Goal: Register for event/course

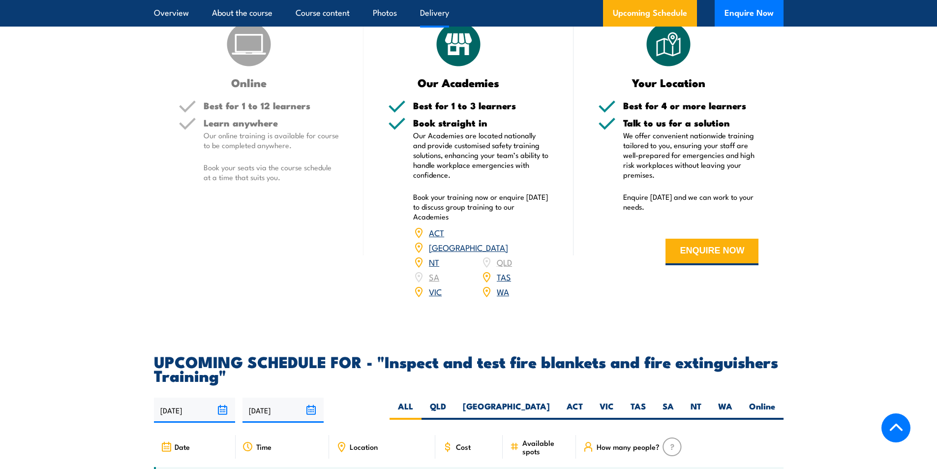
scroll to position [1476, 0]
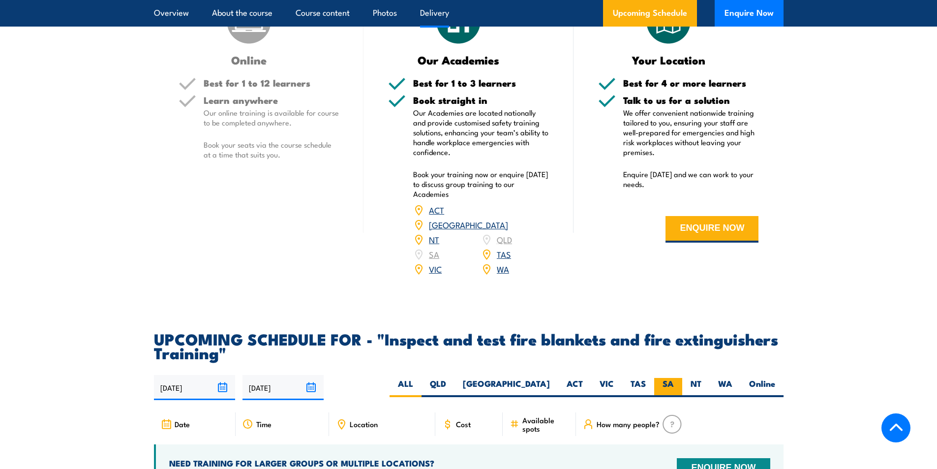
click at [667, 397] on label "SA" at bounding box center [668, 387] width 28 height 19
click at [674, 384] on input "SA" at bounding box center [677, 381] width 6 height 6
radio input "true"
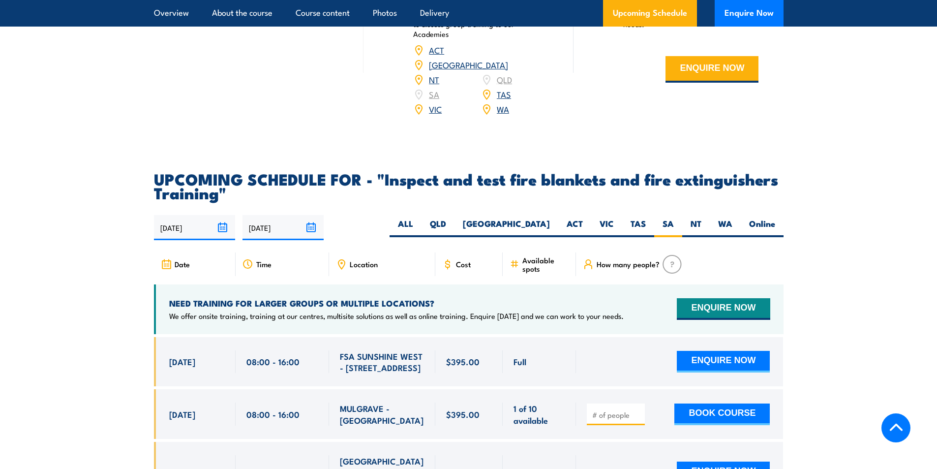
scroll to position [1673, 0]
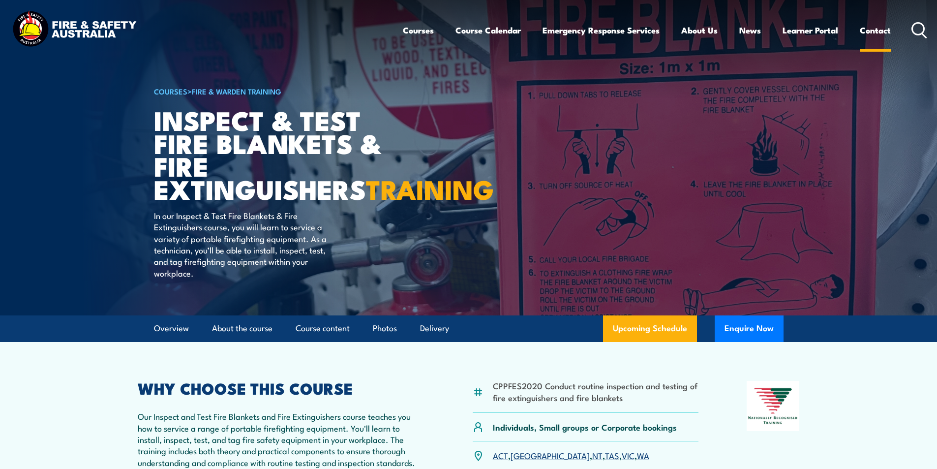
click at [879, 27] on link "Contact" at bounding box center [875, 30] width 31 height 26
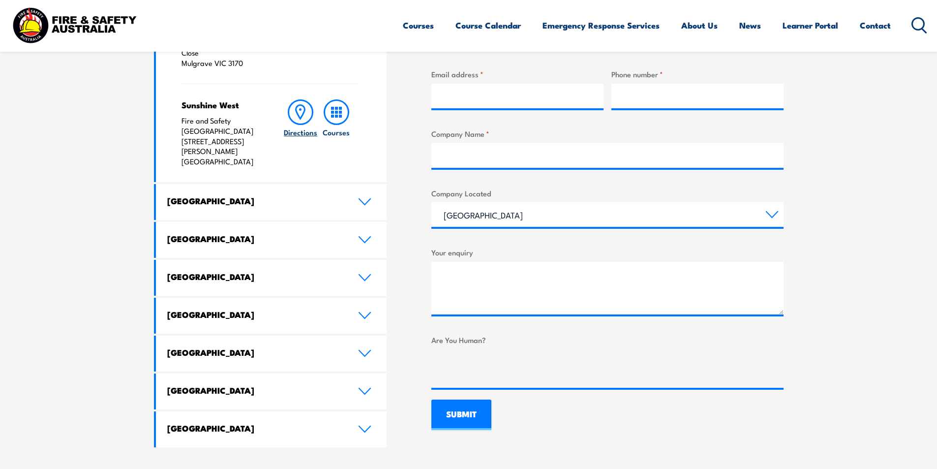
scroll to position [443, 0]
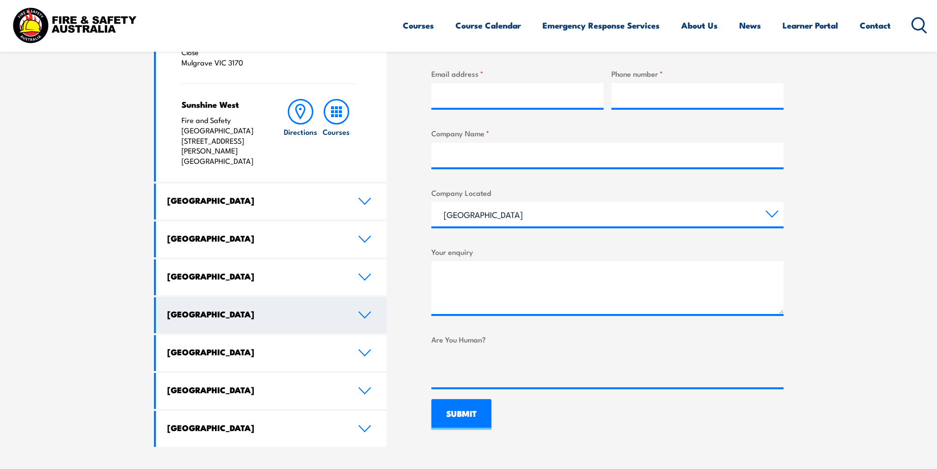
click at [364, 311] on icon at bounding box center [364, 315] width 13 height 8
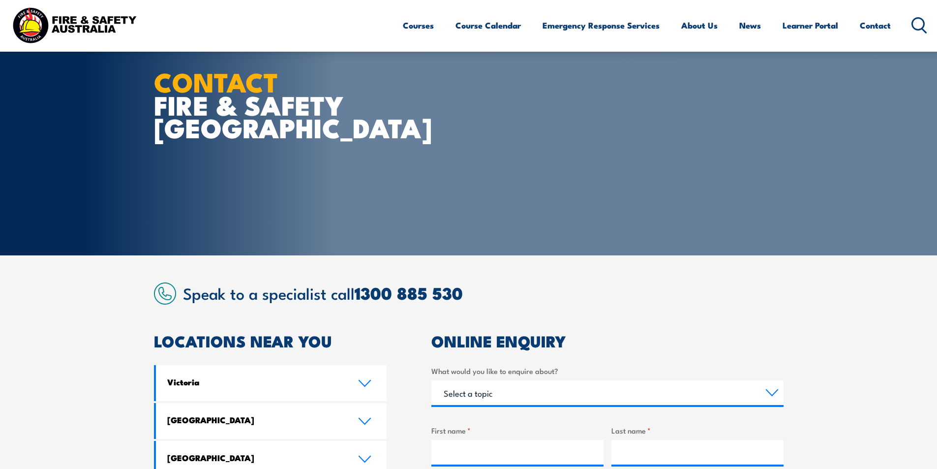
scroll to position [0, 0]
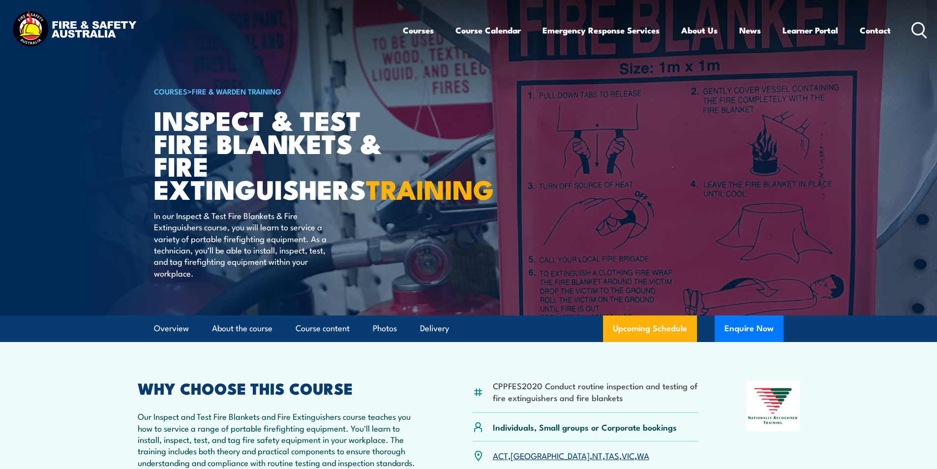
click at [275, 266] on p "In our Inspect & Test Fire Blankets & Fire Extinguishers course, you will learn…" at bounding box center [244, 244] width 180 height 69
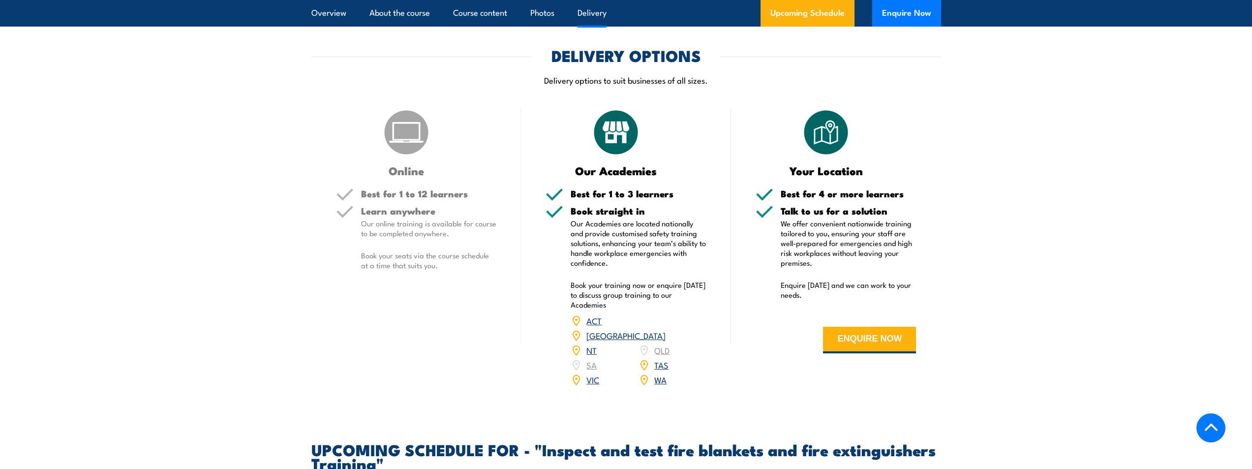
scroll to position [1378, 0]
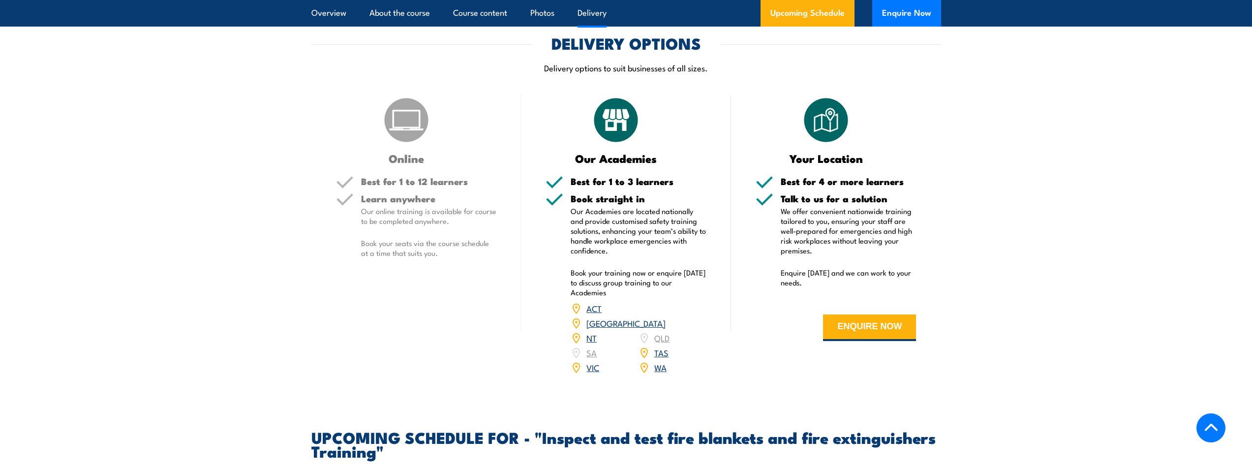
click at [584, 373] on div "ACT NSW NT QLD SA TAS VIC WA" at bounding box center [639, 338] width 136 height 74
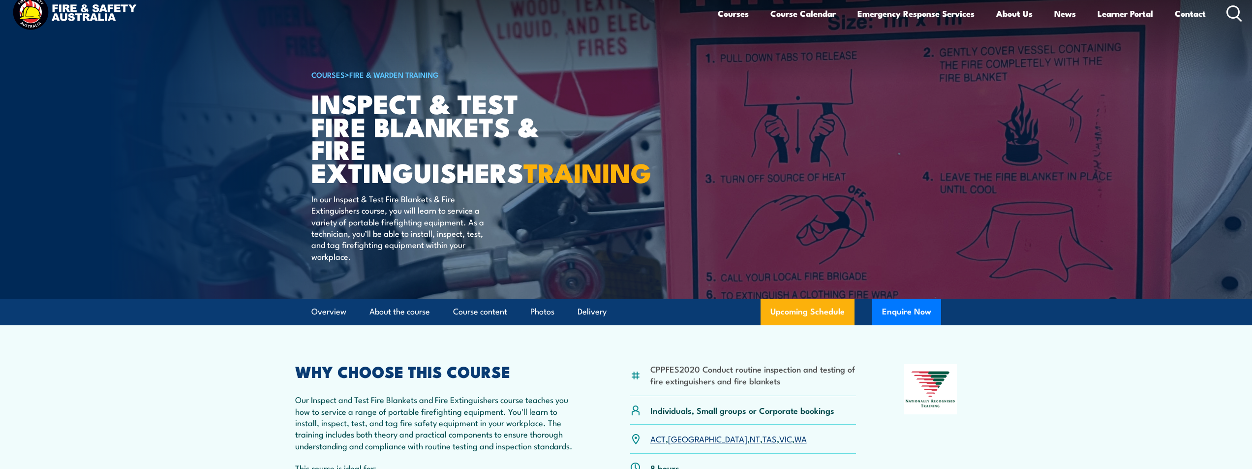
scroll to position [0, 0]
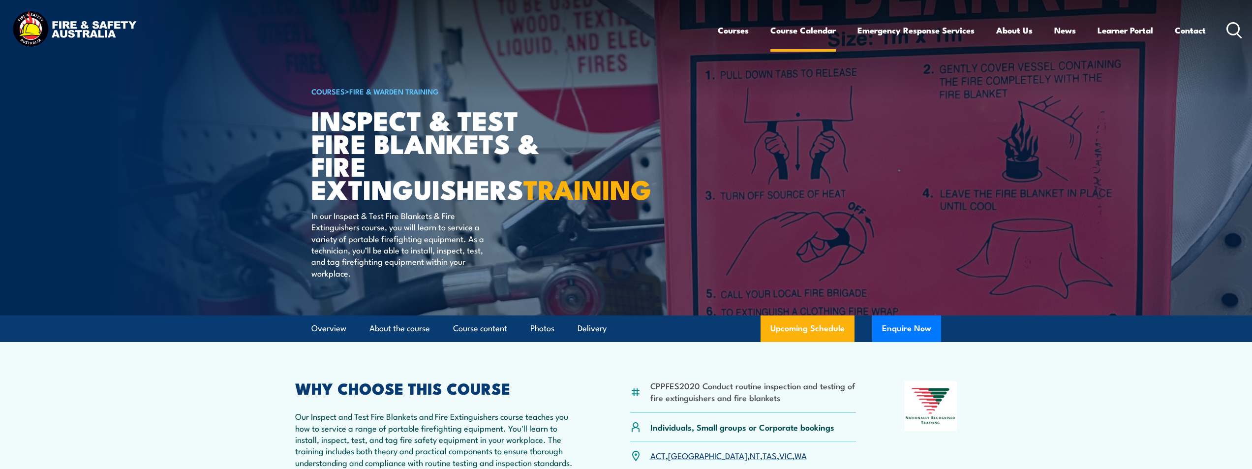
click at [806, 30] on link "Course Calendar" at bounding box center [802, 30] width 65 height 26
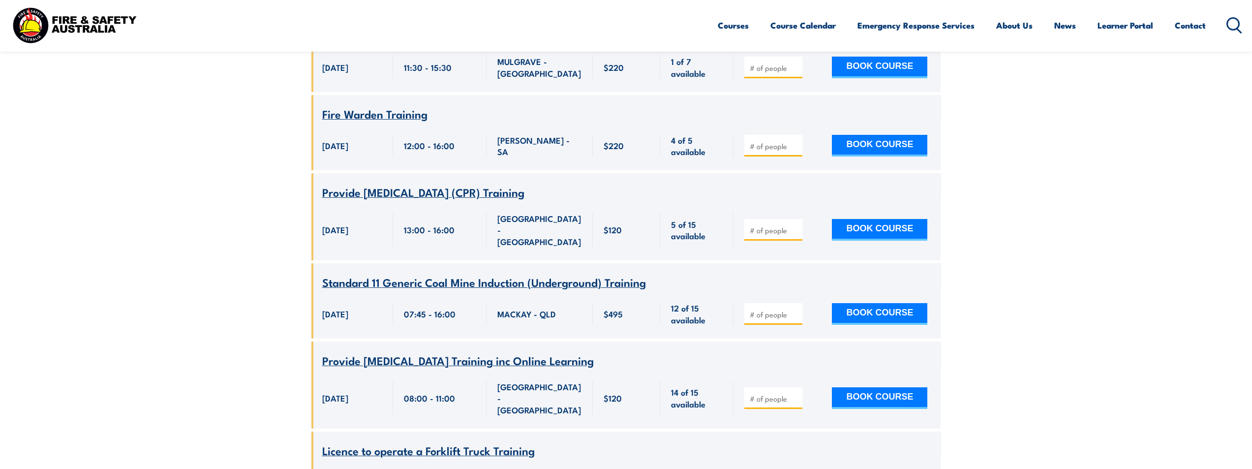
scroll to position [148, 0]
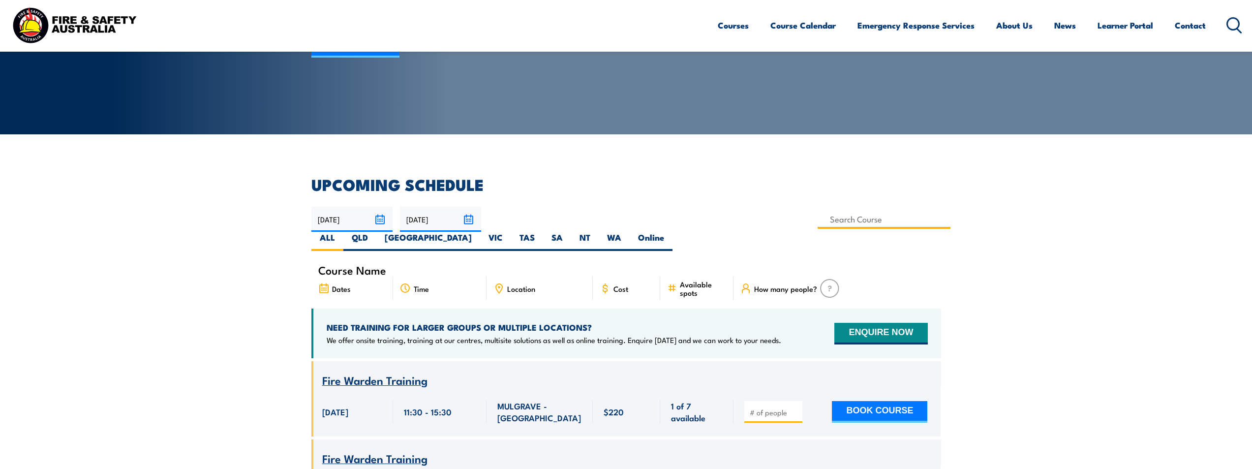
click at [818, 225] on input at bounding box center [884, 219] width 133 height 19
click at [818, 224] on input at bounding box center [884, 219] width 133 height 19
type input "Fire Extinguisher Training"
click at [571, 232] on label "SA" at bounding box center [557, 241] width 28 height 19
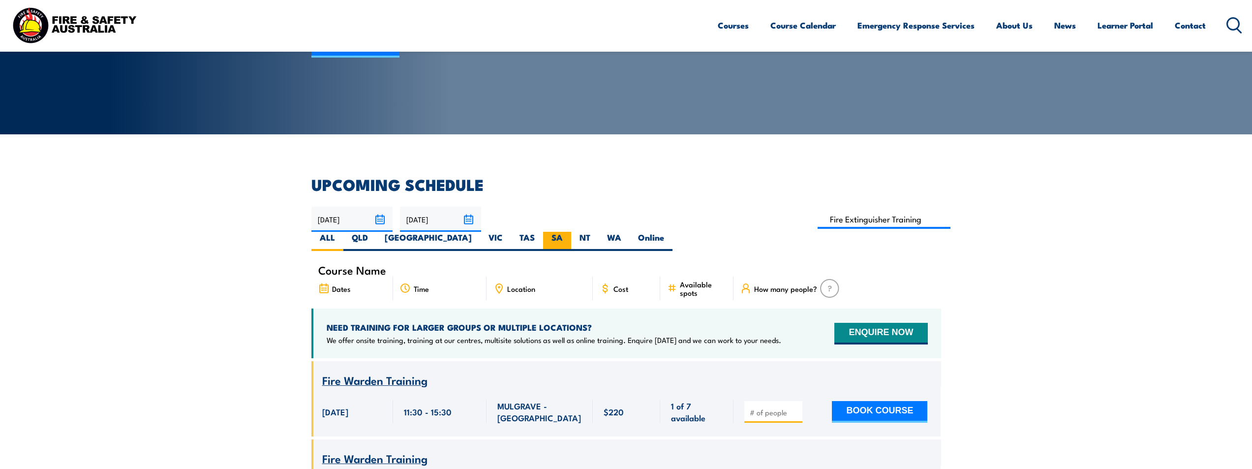
click at [569, 232] on input "SA" at bounding box center [566, 235] width 6 height 6
radio input "true"
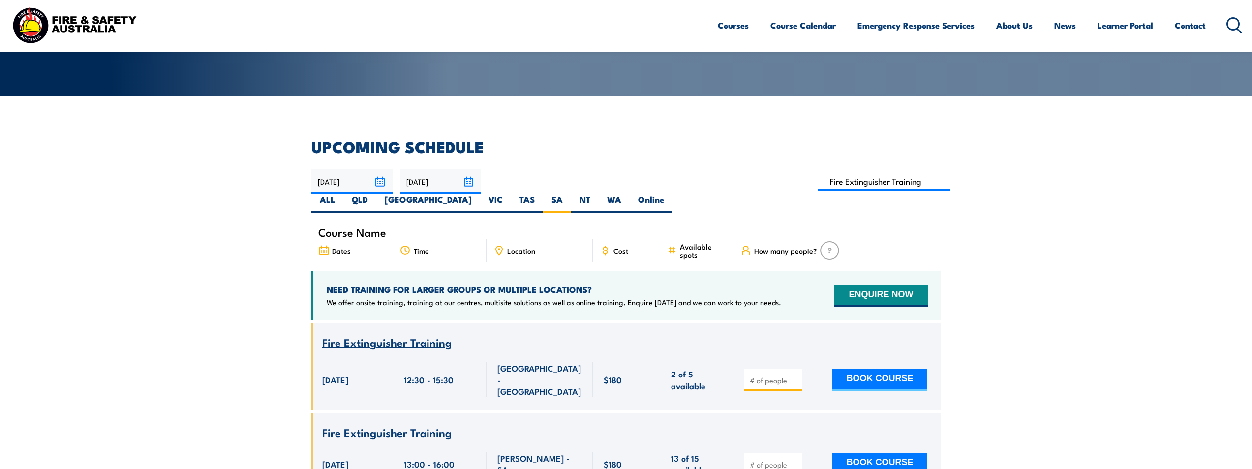
scroll to position [177, 0]
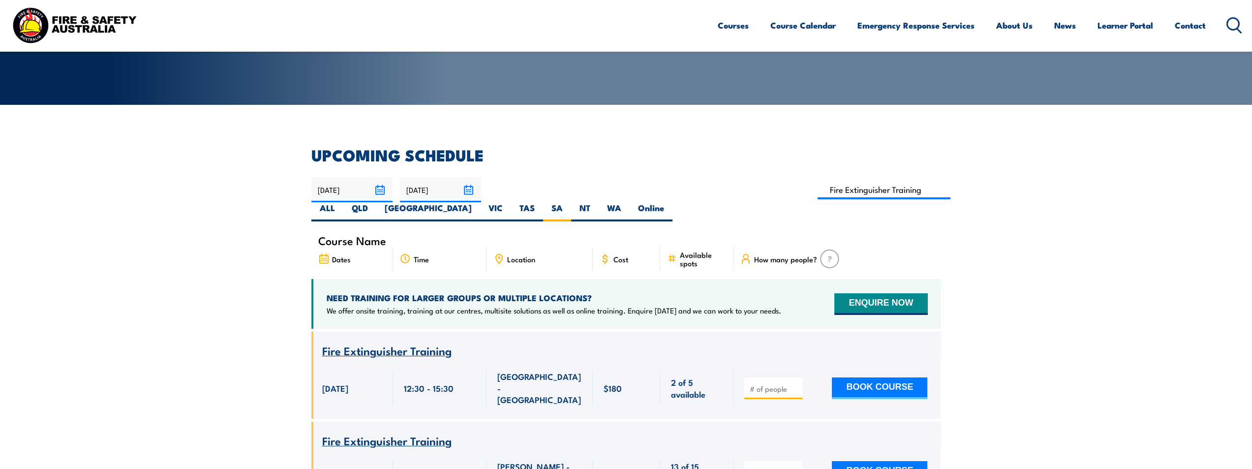
click at [369, 342] on span "Fire Extinguisher Training" at bounding box center [386, 350] width 129 height 17
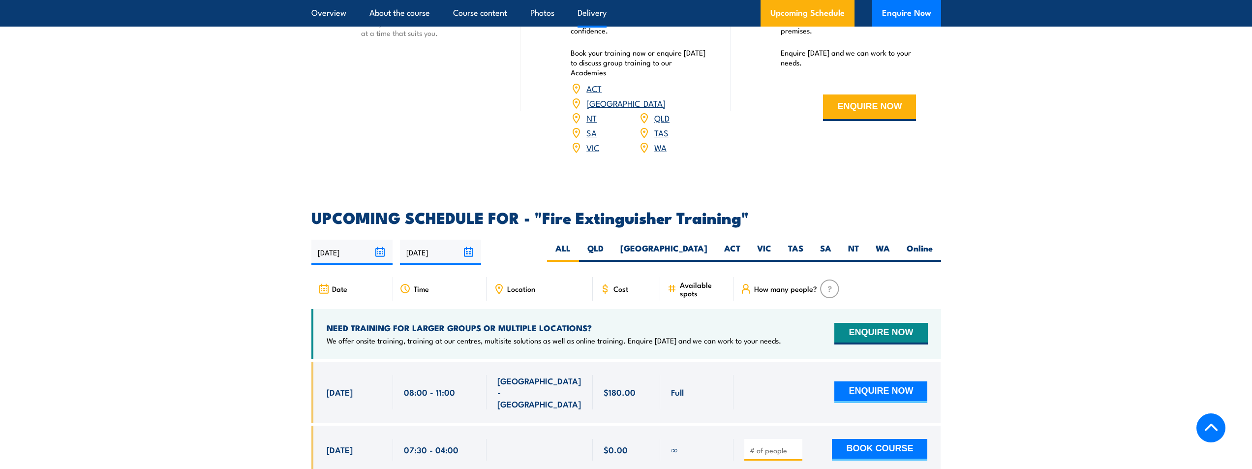
scroll to position [1525, 0]
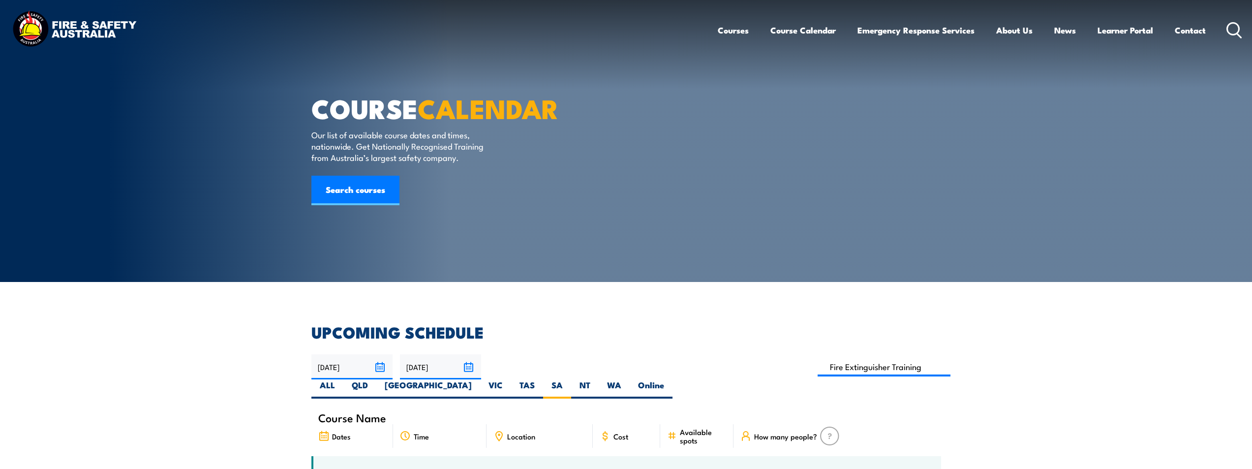
click at [732, 29] on link "Courses" at bounding box center [733, 30] width 31 height 26
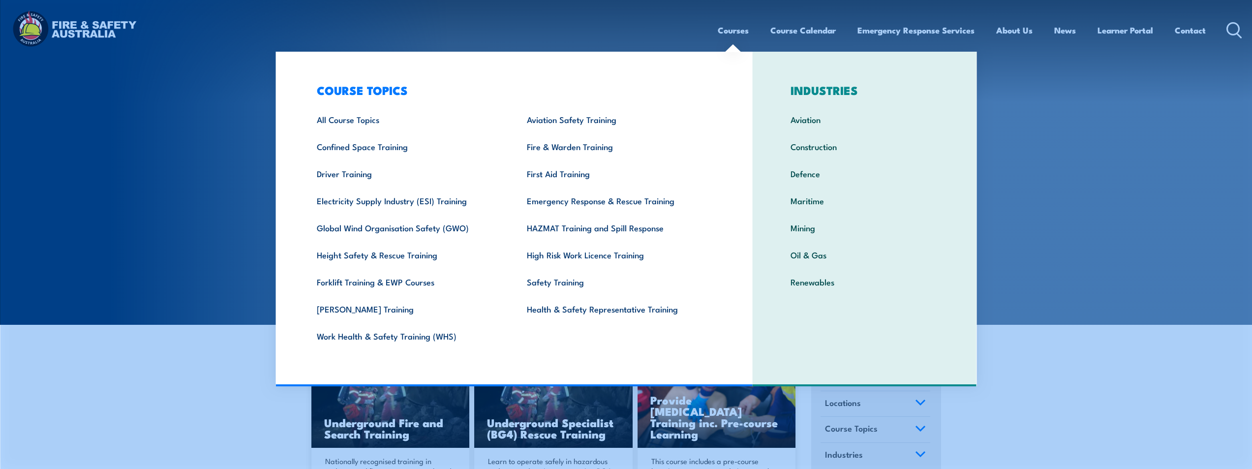
click at [739, 32] on link "Courses" at bounding box center [733, 30] width 31 height 26
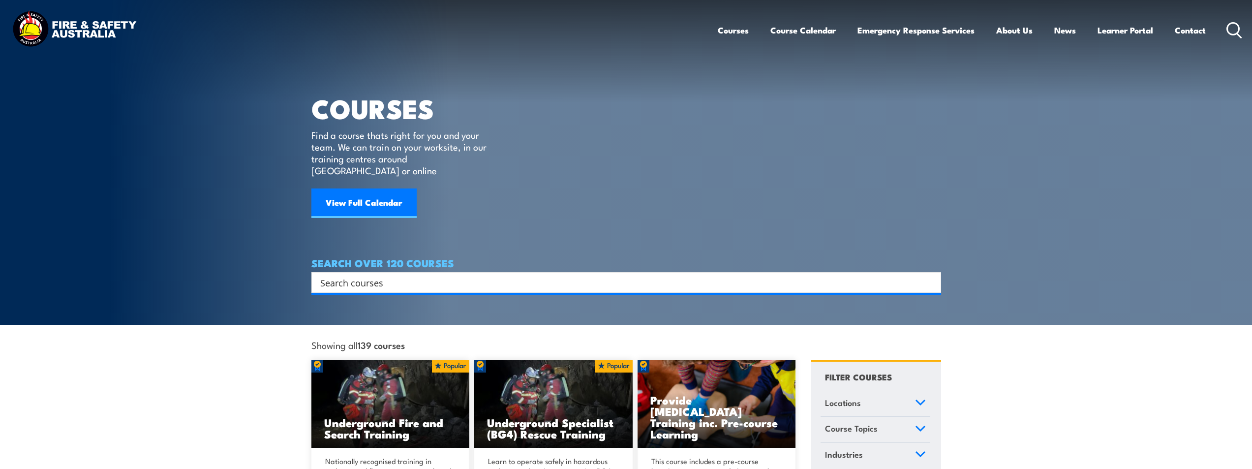
click at [739, 32] on link "Courses" at bounding box center [733, 30] width 31 height 26
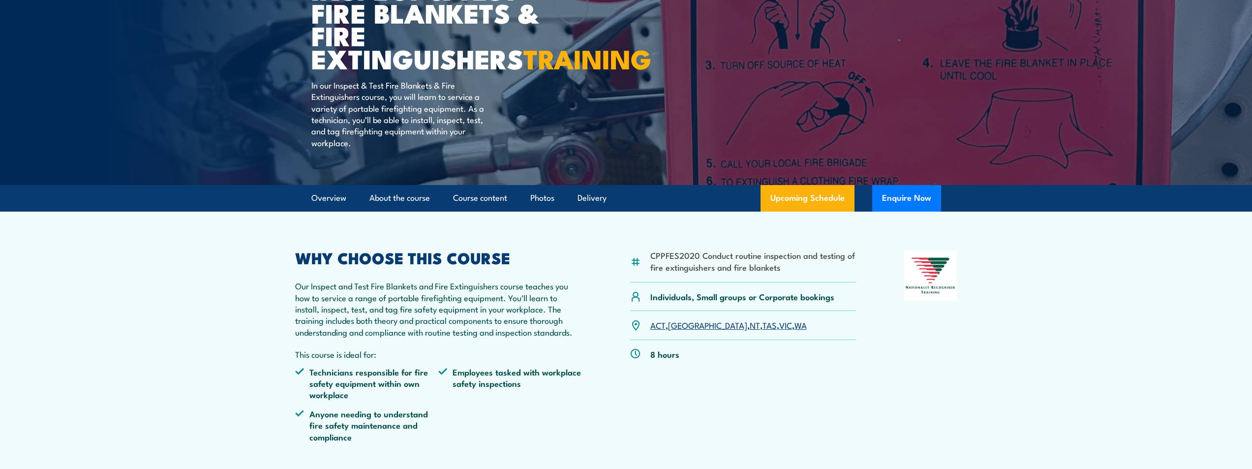
scroll to position [148, 0]
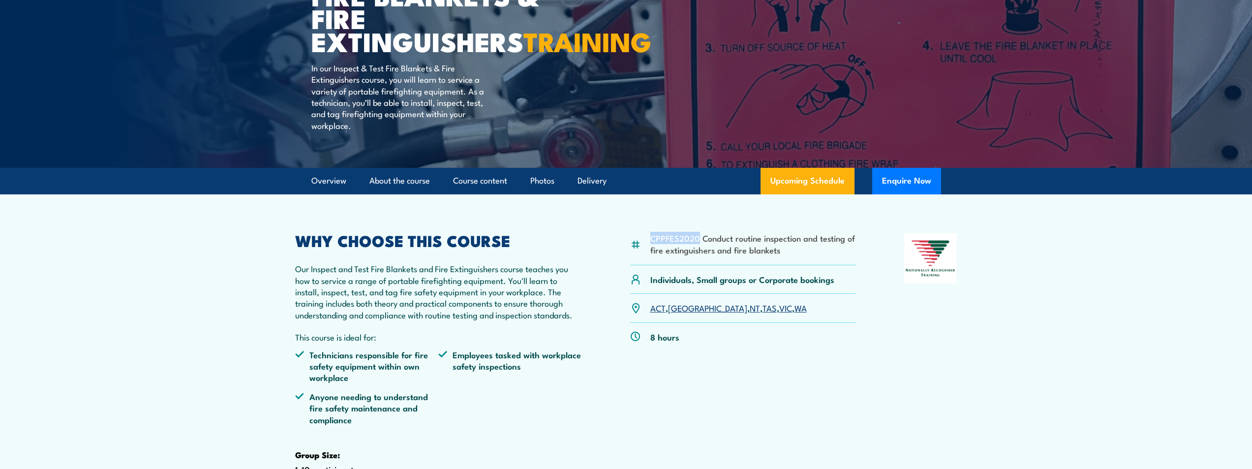
drag, startPoint x: 652, startPoint y: 261, endPoint x: 700, endPoint y: 264, distance: 47.3
click at [700, 255] on li "CPPFES2020 Conduct routine inspection and testing of fire extinguishers and fir…" at bounding box center [753, 243] width 206 height 23
copy li "CPPFES2020"
click at [744, 255] on li "CPPFES2020 Conduct routine inspection and testing of fire extinguishers and fir…" at bounding box center [753, 243] width 206 height 23
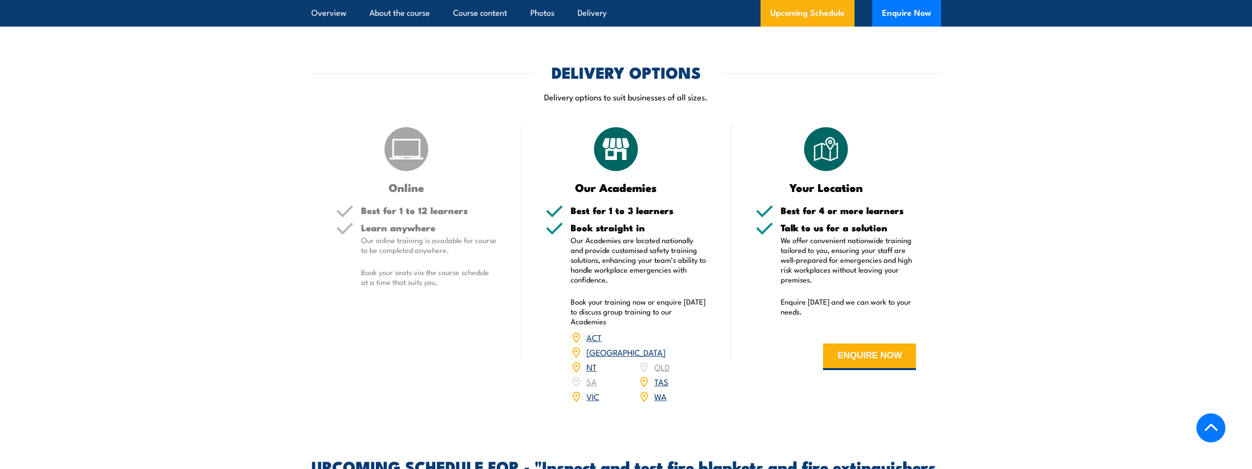
scroll to position [1181, 0]
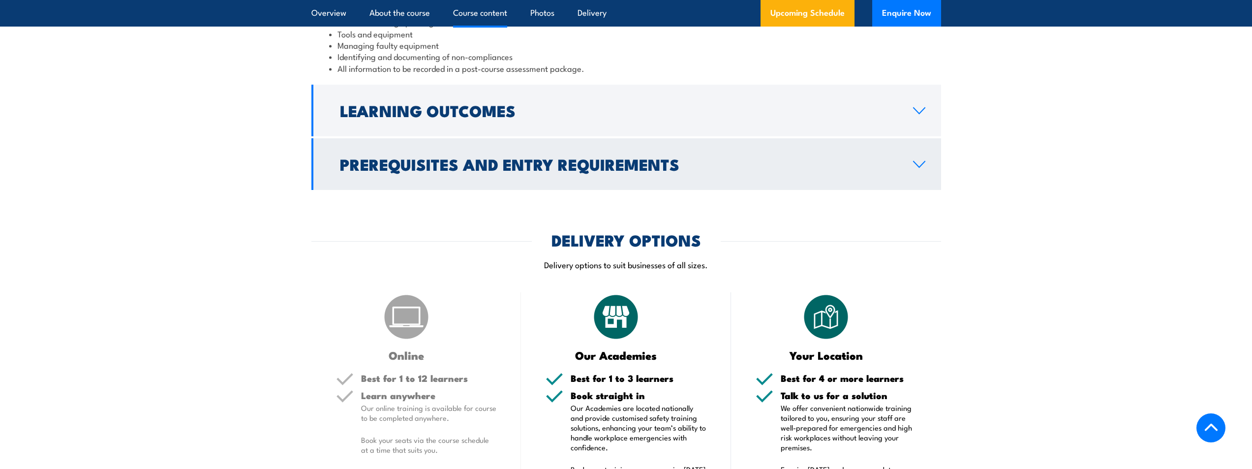
click at [917, 168] on icon at bounding box center [919, 164] width 13 height 8
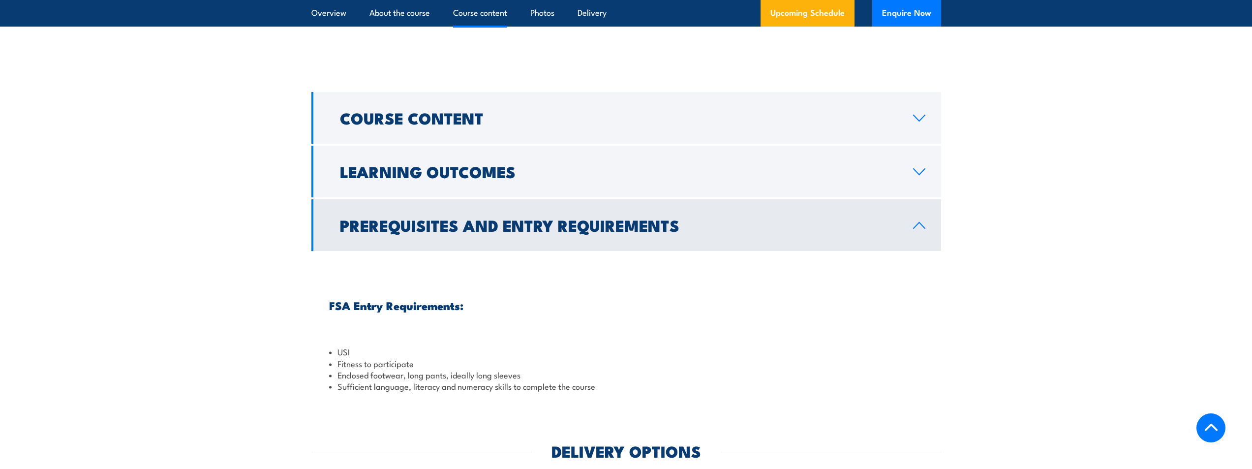
scroll to position [903, 0]
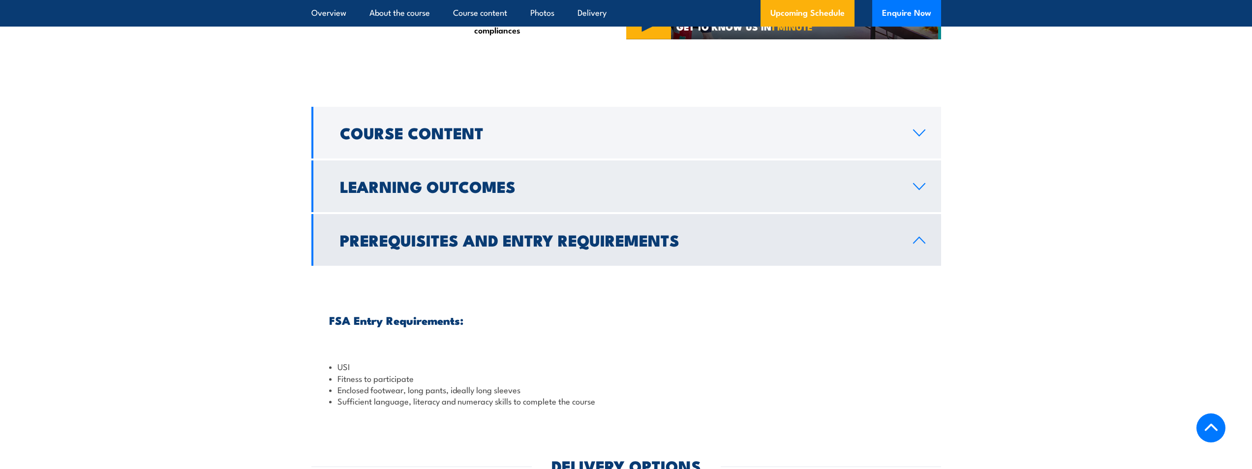
click at [916, 189] on icon at bounding box center [919, 187] width 11 height 6
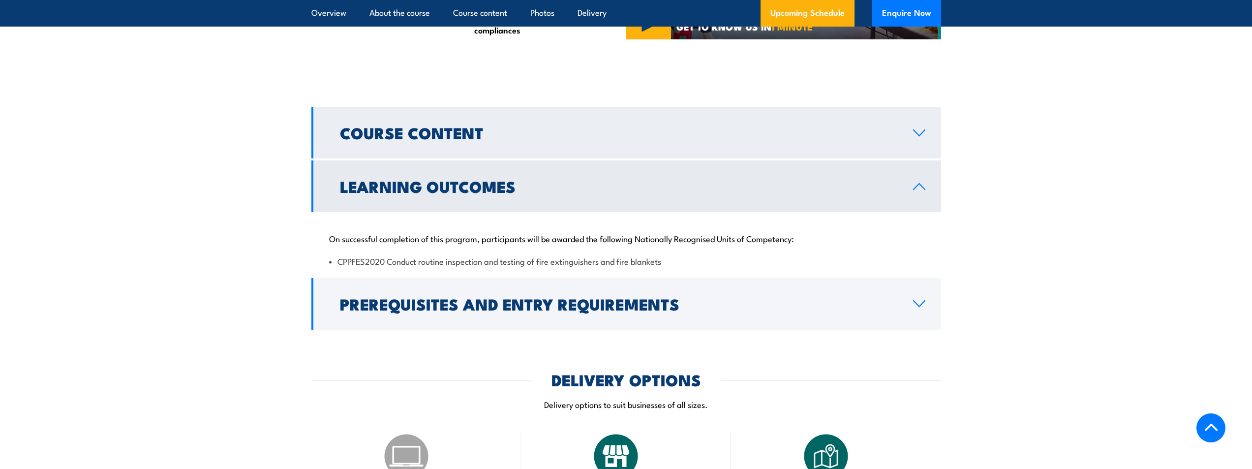
click at [916, 136] on icon at bounding box center [919, 133] width 11 height 6
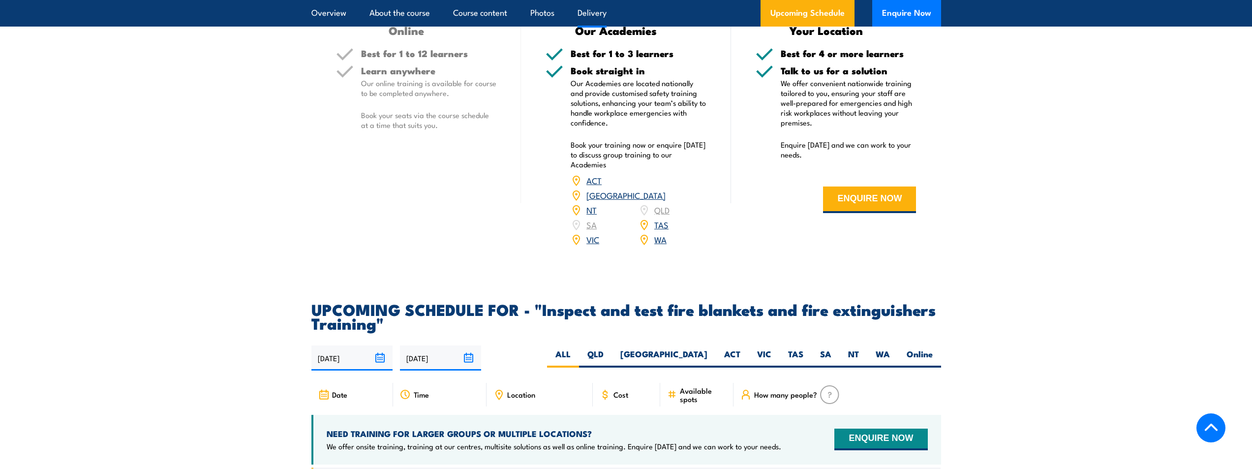
scroll to position [1543, 0]
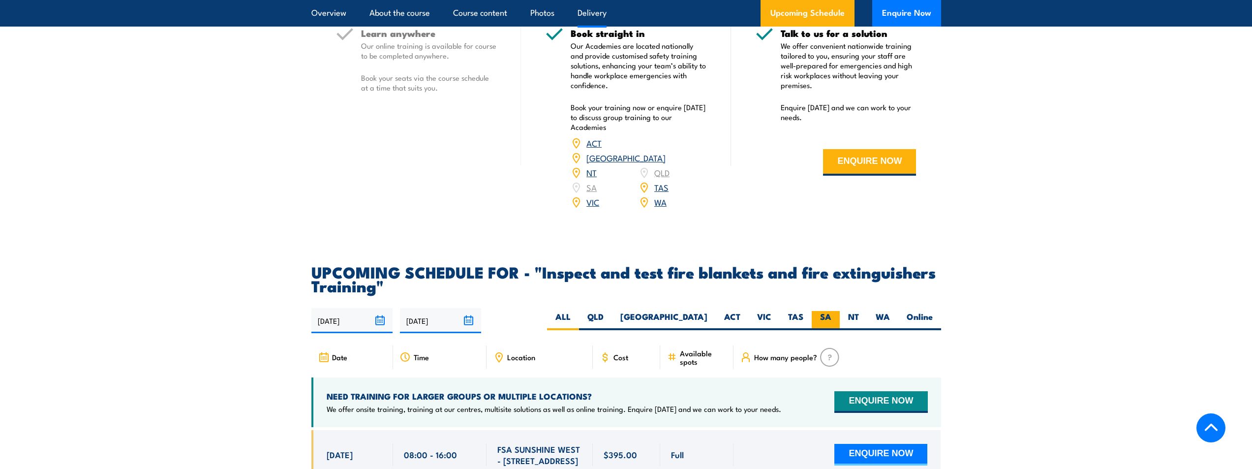
click at [825, 330] on label "SA" at bounding box center [826, 320] width 28 height 19
click at [831, 317] on input "SA" at bounding box center [834, 314] width 6 height 6
radio input "true"
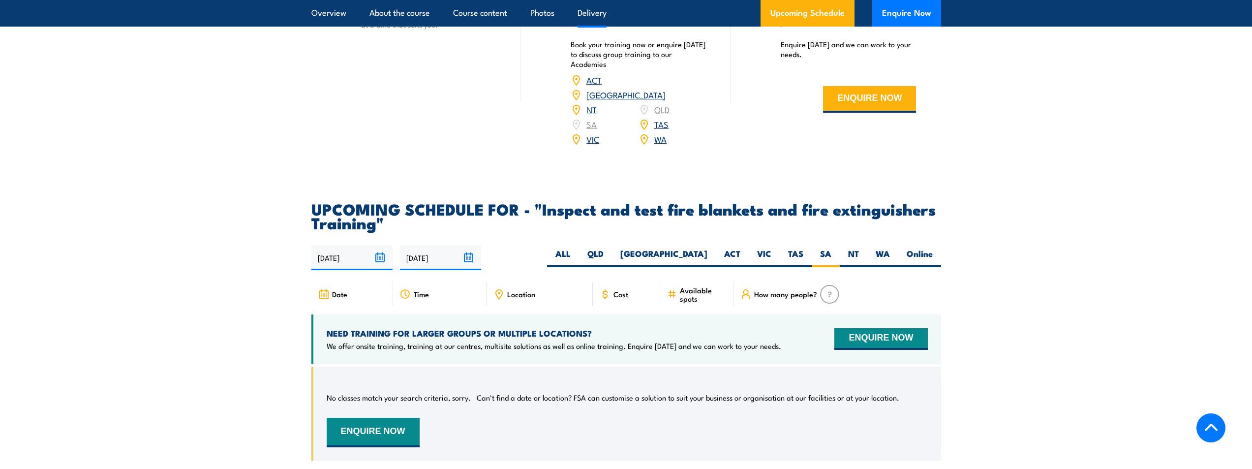
scroll to position [1624, 0]
